Goal: Find specific page/section: Find specific page/section

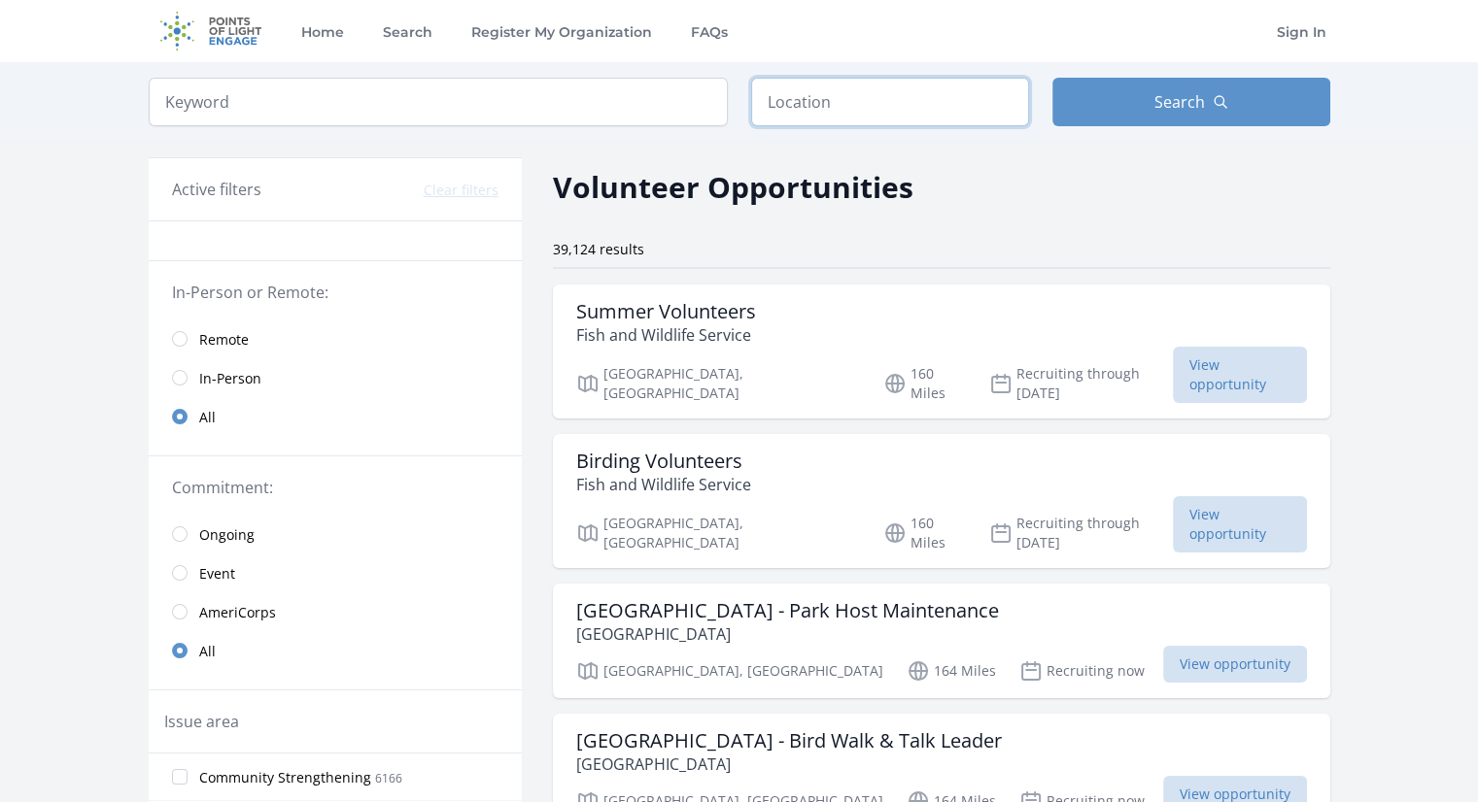
click at [801, 117] on input "text" at bounding box center [890, 102] width 278 height 49
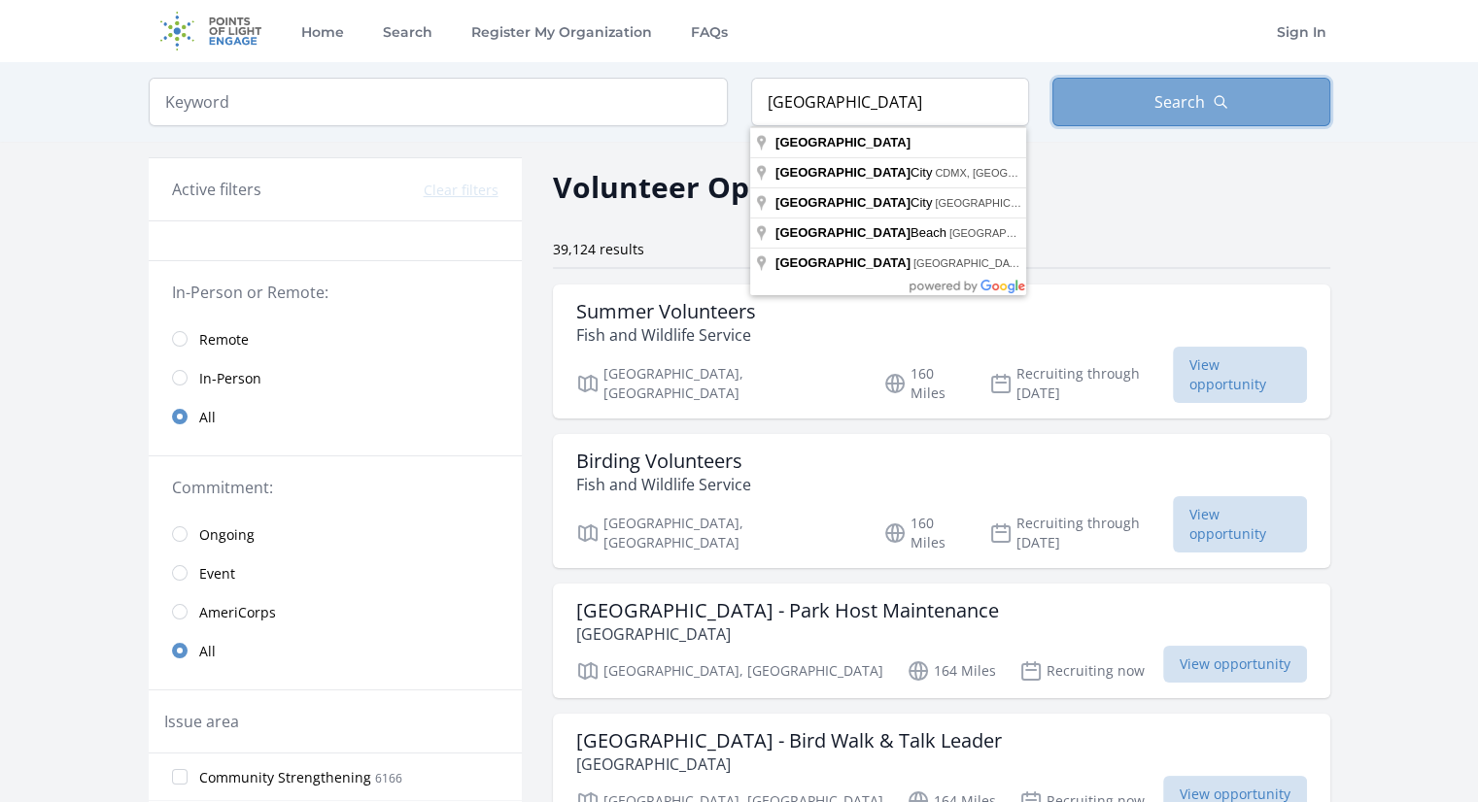
click at [1084, 113] on button "Search" at bounding box center [1191, 102] width 278 height 49
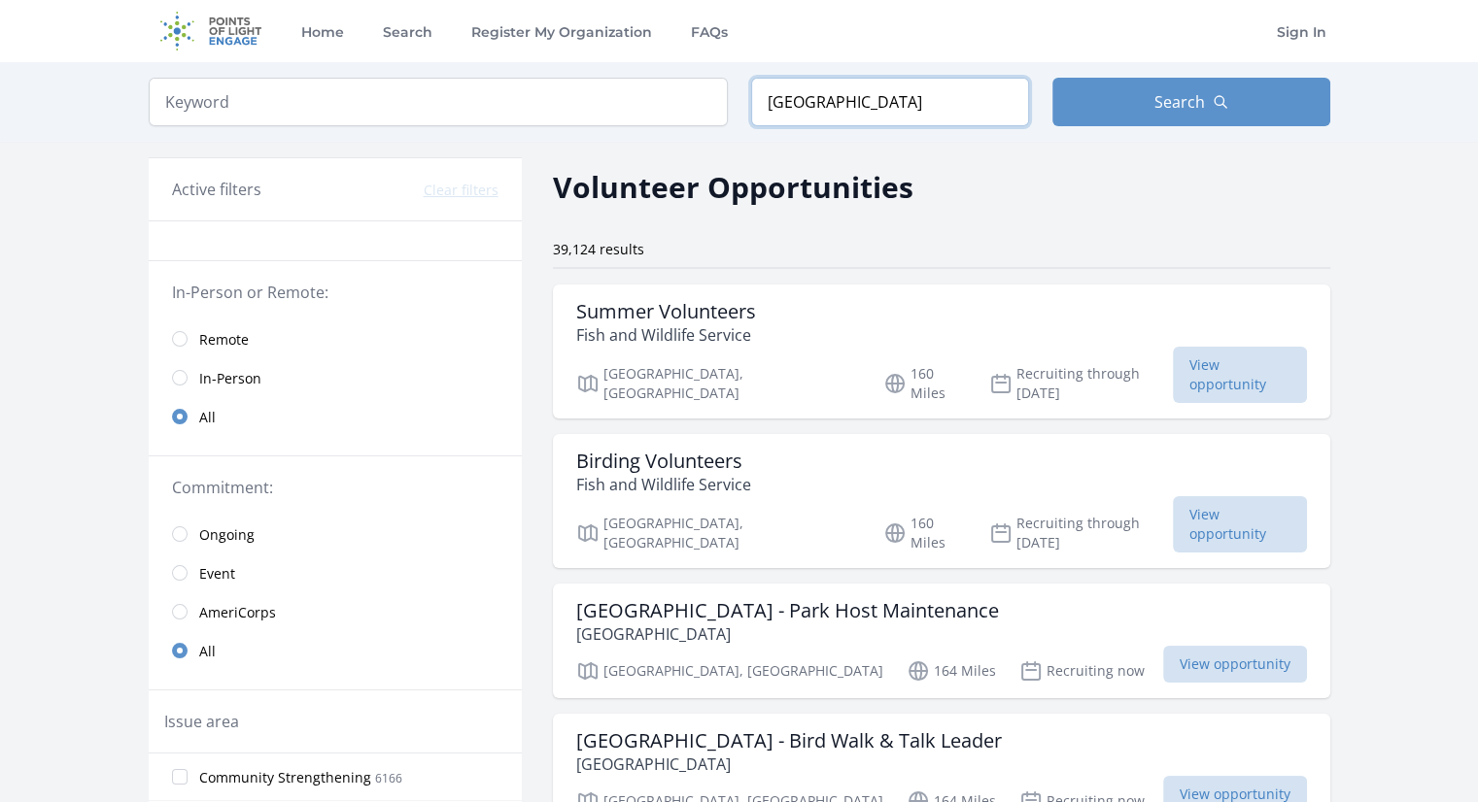
click at [956, 113] on input "[GEOGRAPHIC_DATA]" at bounding box center [890, 102] width 278 height 49
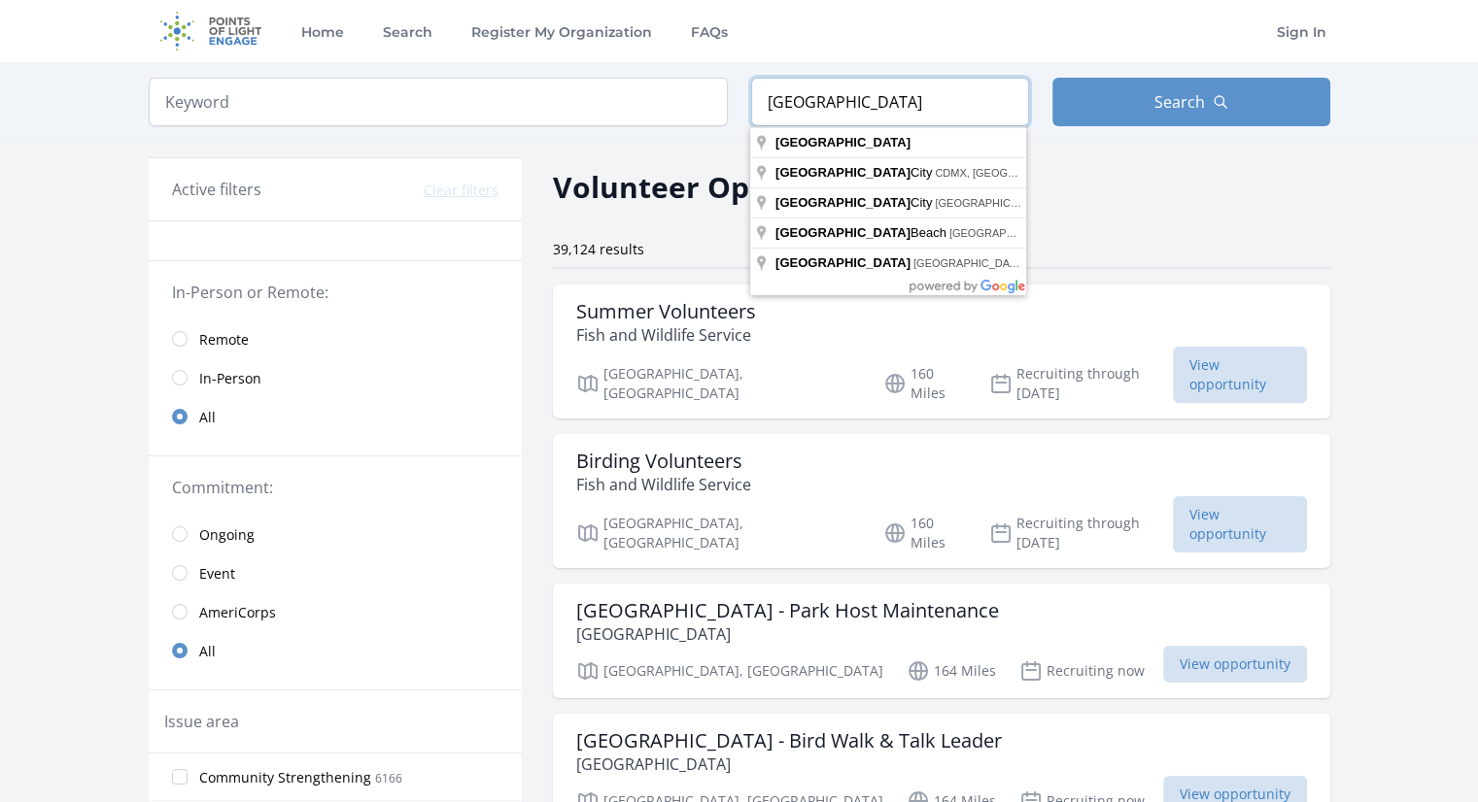
click at [872, 121] on input "[GEOGRAPHIC_DATA]" at bounding box center [890, 102] width 278 height 49
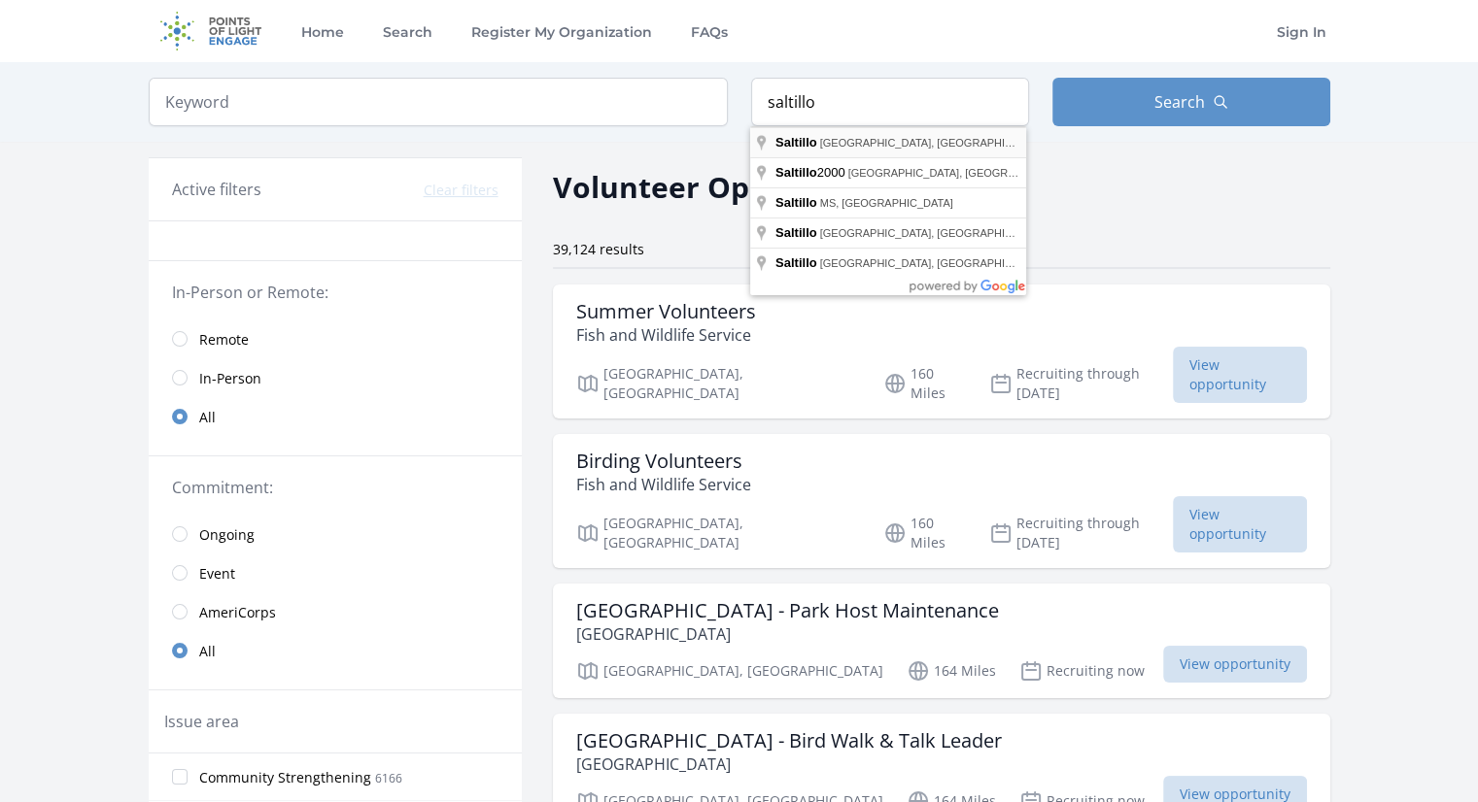
type input "[GEOGRAPHIC_DATA], [GEOGRAPHIC_DATA], [GEOGRAPHIC_DATA]"
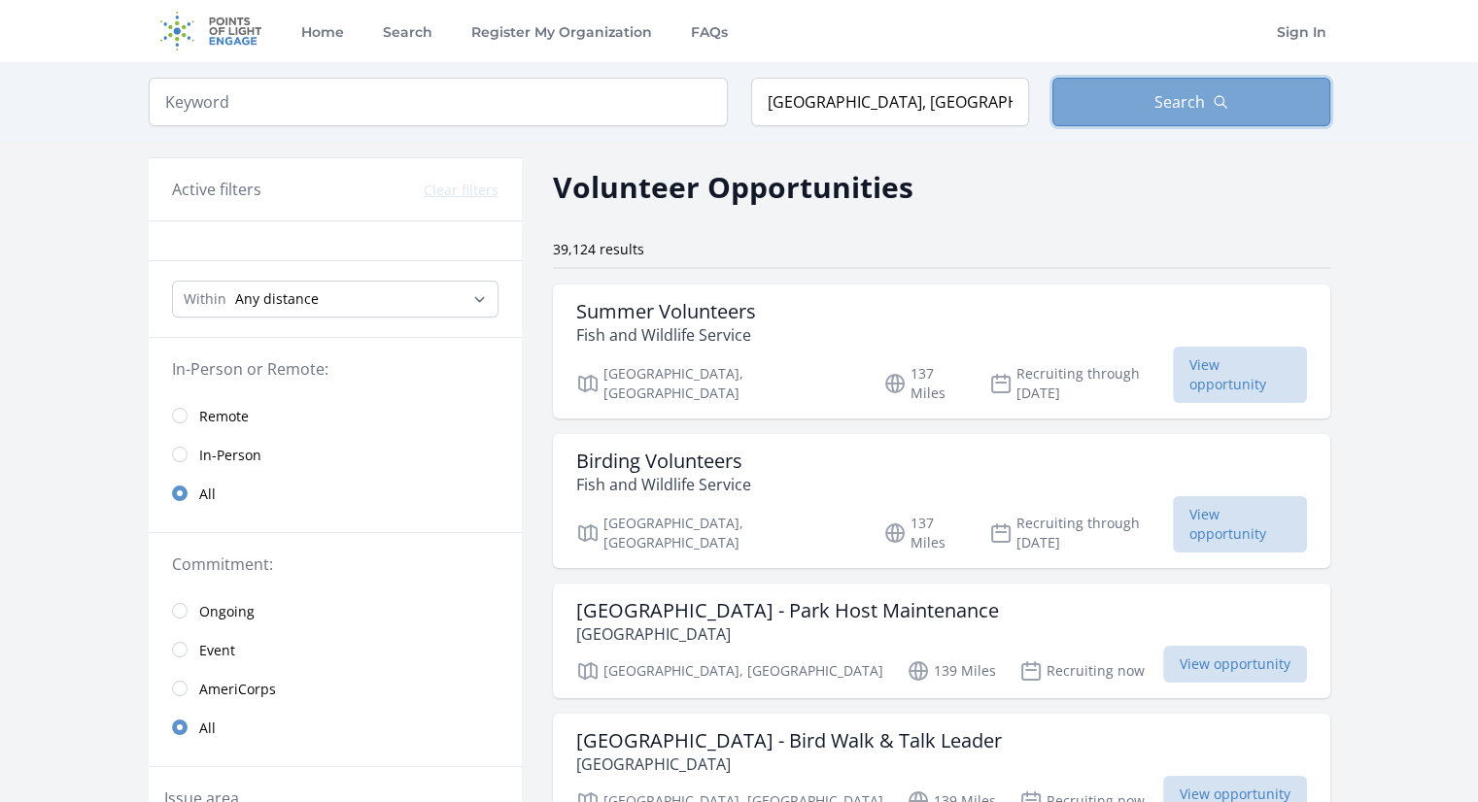
click at [1156, 90] on span "Search" at bounding box center [1179, 101] width 51 height 23
click at [1135, 98] on button "Search" at bounding box center [1191, 102] width 278 height 49
